Goal: Task Accomplishment & Management: Manage account settings

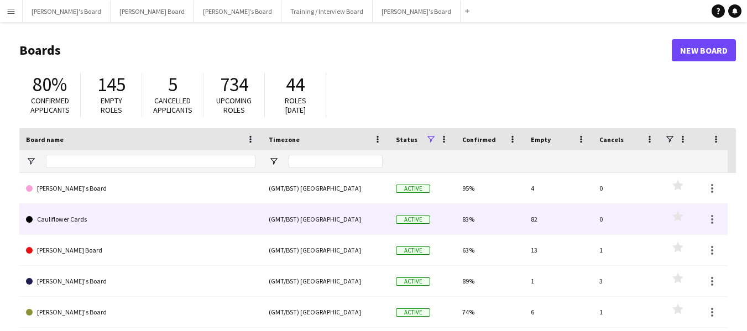
scroll to position [90, 0]
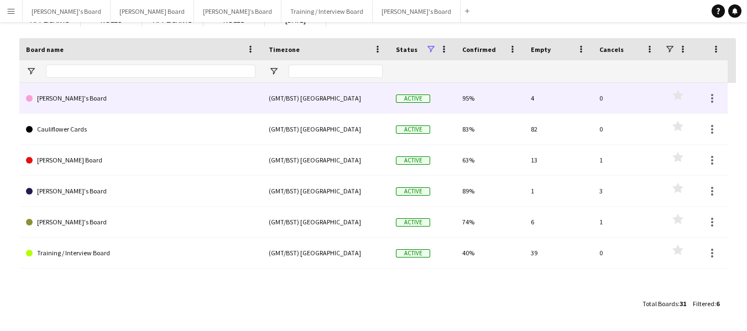
click at [64, 102] on link "[PERSON_NAME]'s Board" at bounding box center [140, 98] width 229 height 31
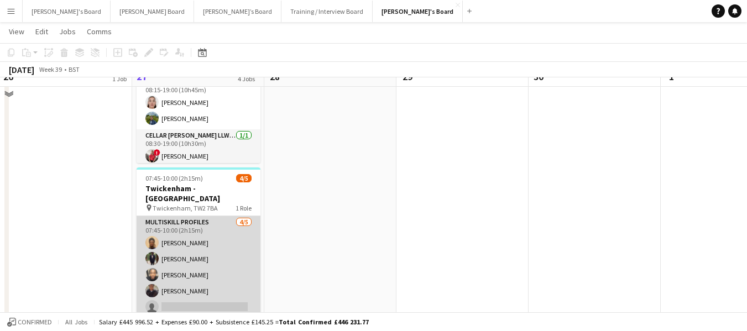
scroll to position [332, 0]
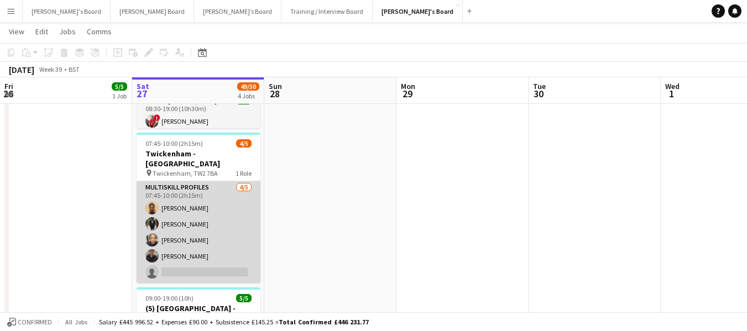
click at [186, 196] on app-card-role "MULTISKILL PROFILES [DATE] 07:45-10:00 (2h15m) [PERSON_NAME] [PERSON_NAME] Ndja…" at bounding box center [199, 232] width 124 height 102
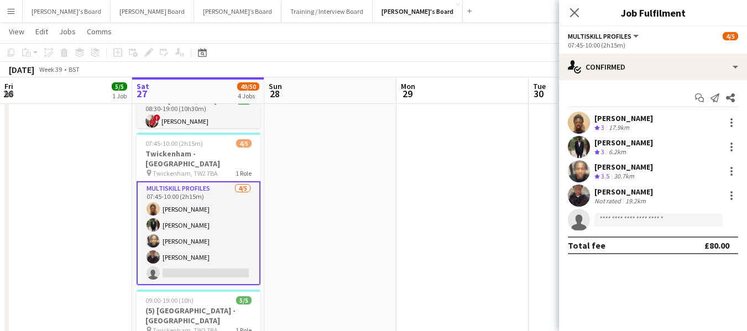
click at [623, 194] on div "[PERSON_NAME]" at bounding box center [623, 192] width 59 height 10
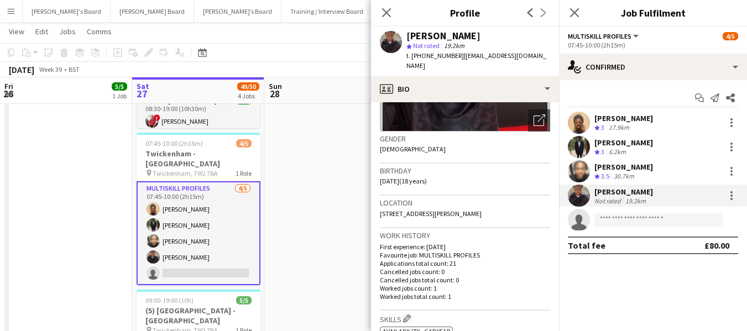
scroll to position [166, 0]
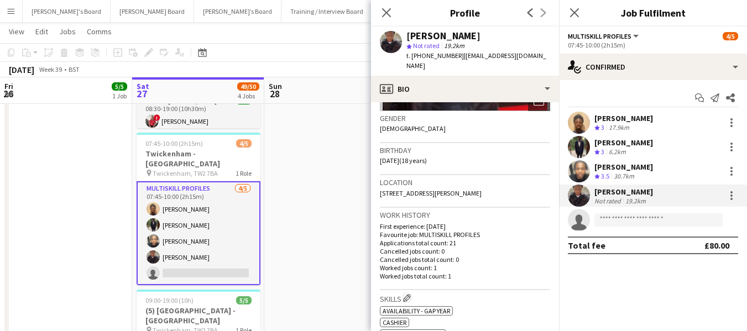
click at [623, 164] on div "[PERSON_NAME]" at bounding box center [623, 167] width 59 height 10
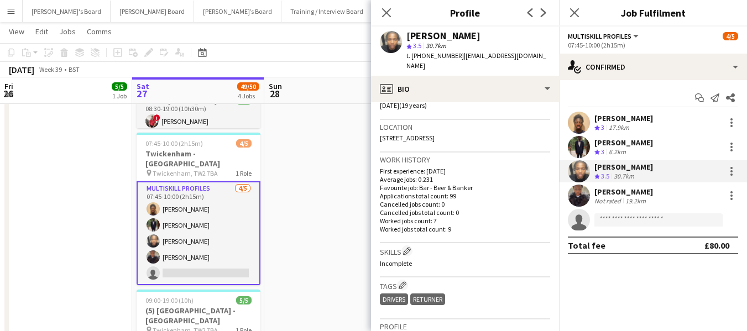
scroll to position [276, 0]
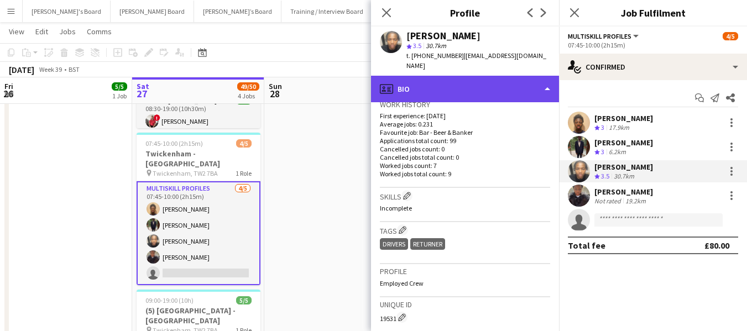
click at [483, 76] on div "profile Bio" at bounding box center [465, 89] width 188 height 27
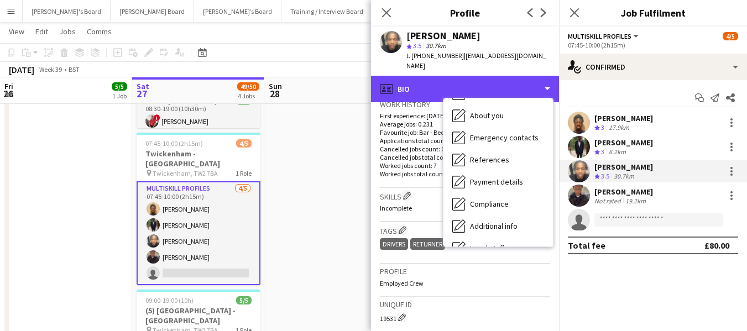
scroll to position [148, 0]
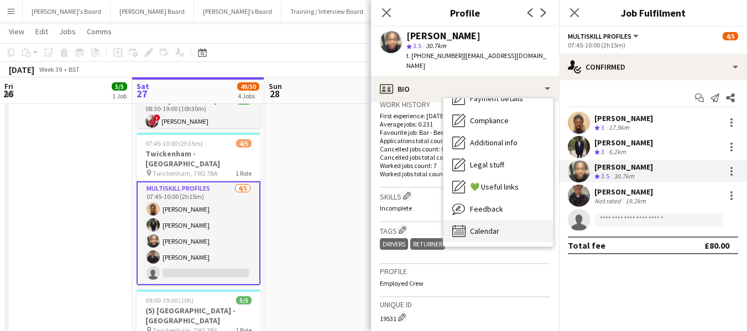
click at [500, 223] on div "Calendar Calendar" at bounding box center [498, 231] width 109 height 22
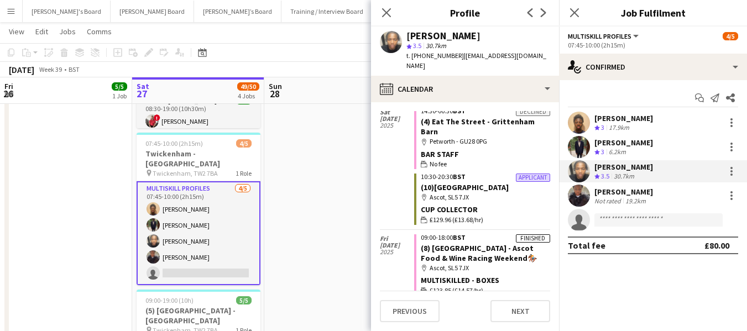
scroll to position [1051, 0]
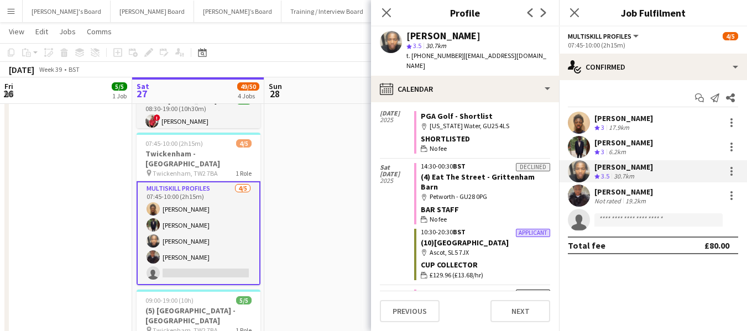
click at [638, 166] on div "[PERSON_NAME]" at bounding box center [623, 167] width 59 height 10
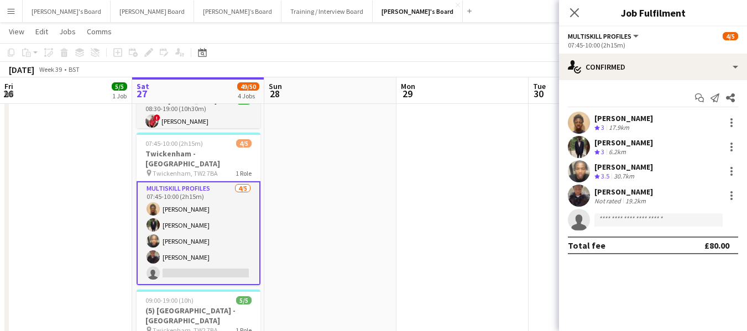
click at [638, 166] on div "[PERSON_NAME]" at bounding box center [623, 167] width 59 height 10
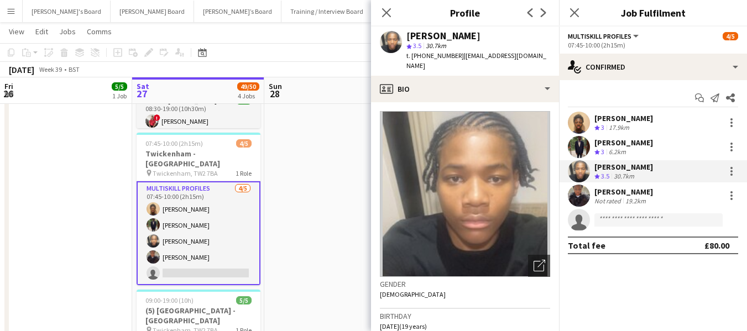
click at [633, 142] on div "[PERSON_NAME]" at bounding box center [623, 143] width 59 height 10
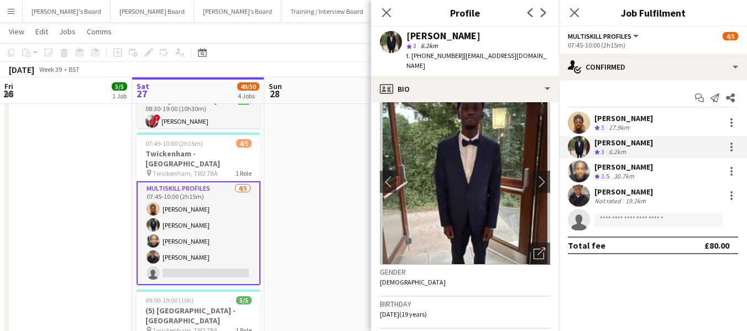
scroll to position [0, 0]
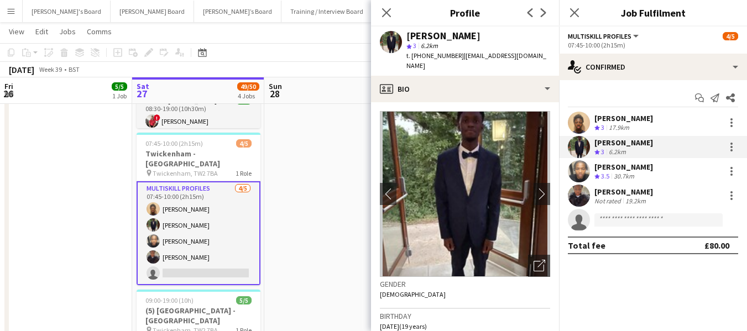
click at [631, 116] on div "[PERSON_NAME]" at bounding box center [623, 118] width 59 height 10
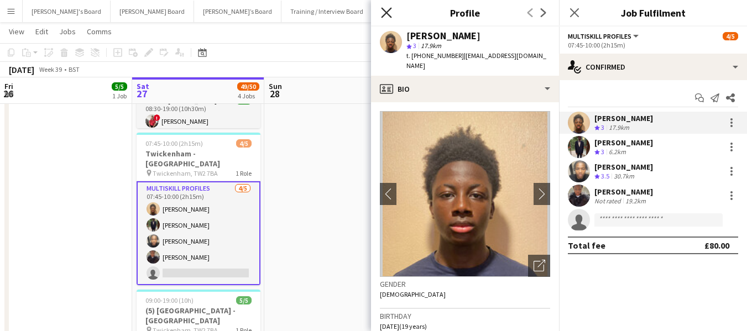
click at [388, 9] on icon "Close pop-in" at bounding box center [386, 12] width 11 height 11
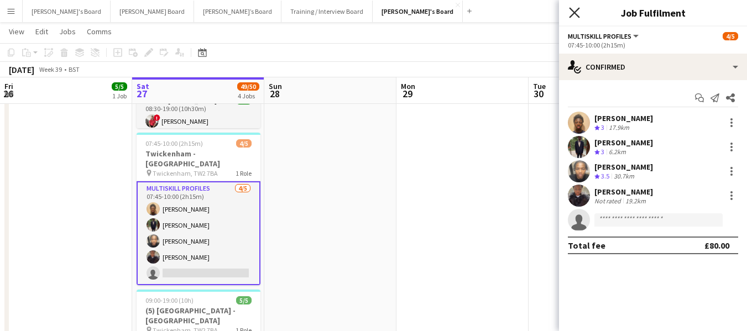
click at [577, 10] on icon at bounding box center [574, 12] width 11 height 11
